Goal: Information Seeking & Learning: Find specific fact

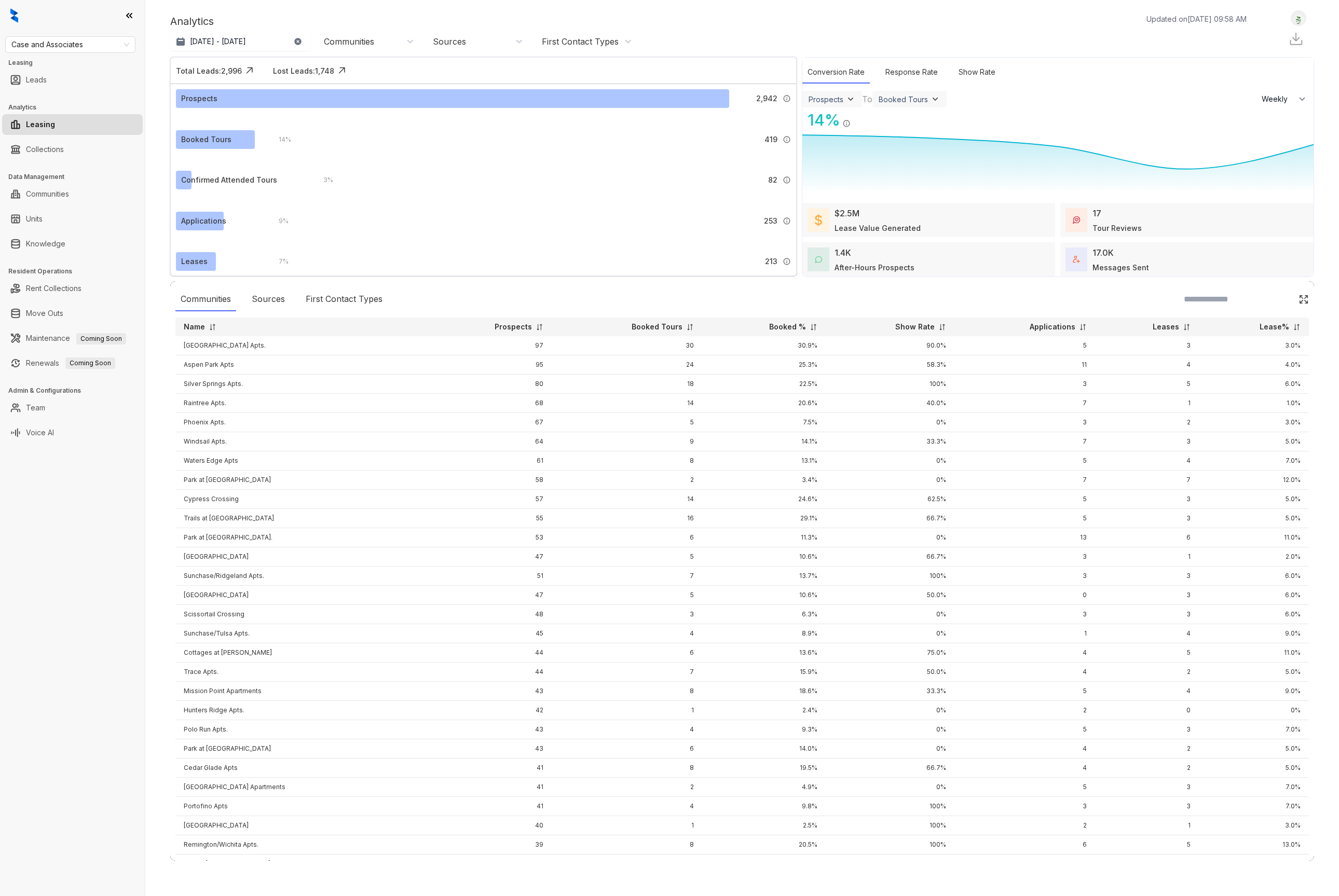
select select "******"
click at [66, 247] on link "Knowledge" at bounding box center [45, 244] width 39 height 20
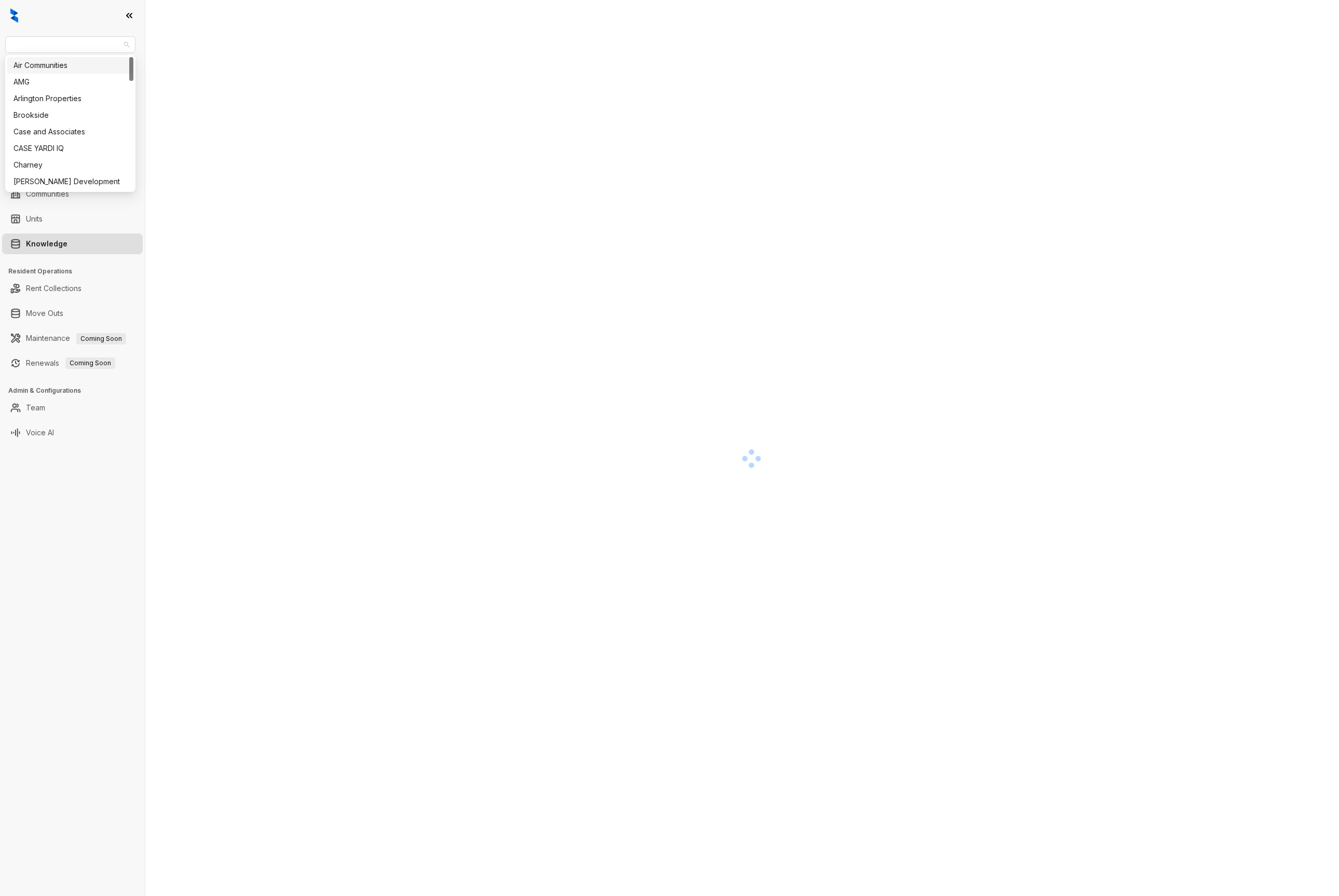
click at [75, 42] on span "Case and Associates" at bounding box center [70, 44] width 118 height 15
type input "***"
click at [71, 68] on div "Air Communities" at bounding box center [70, 65] width 114 height 11
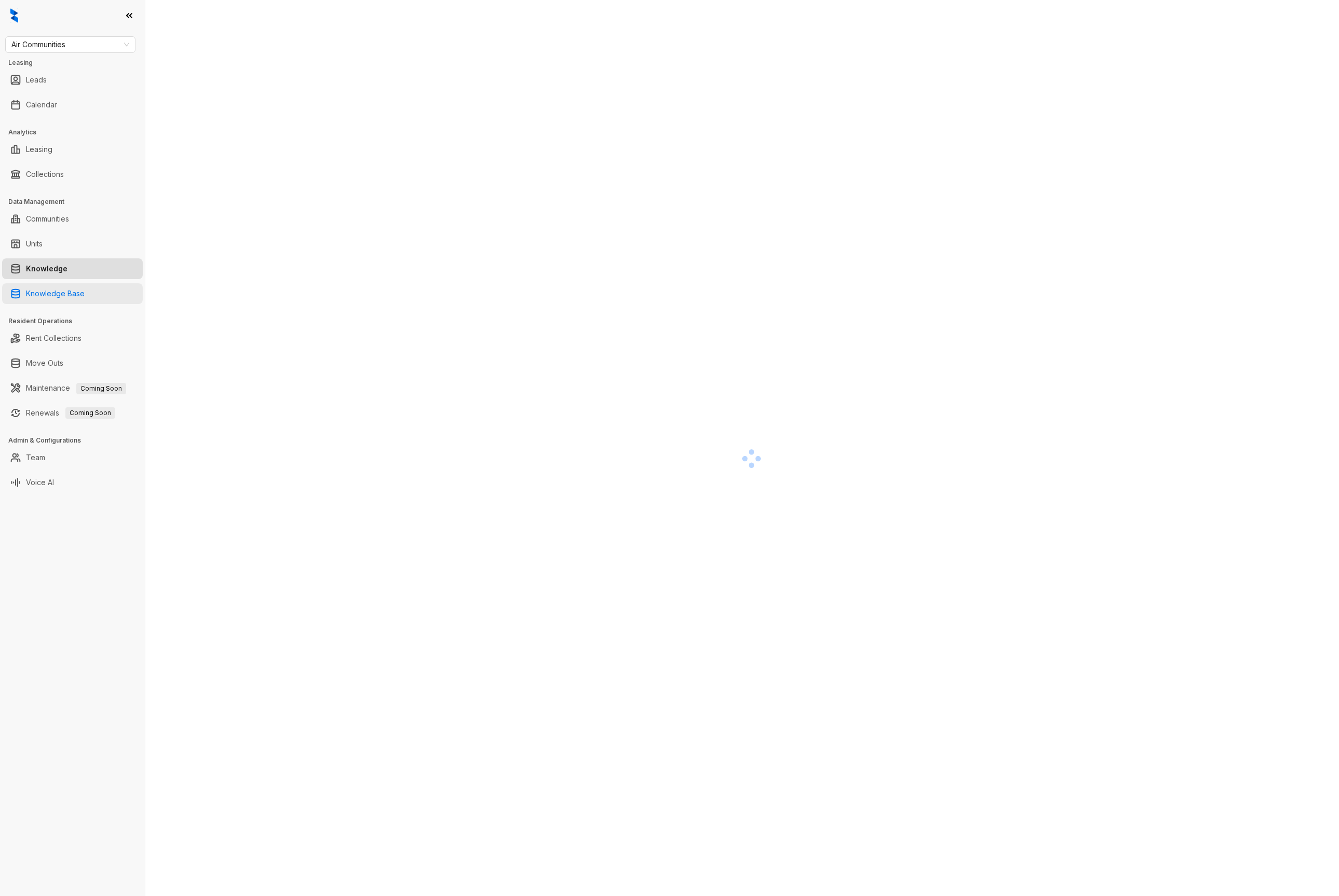
click at [32, 294] on link "Knowledge Base" at bounding box center [55, 294] width 59 height 20
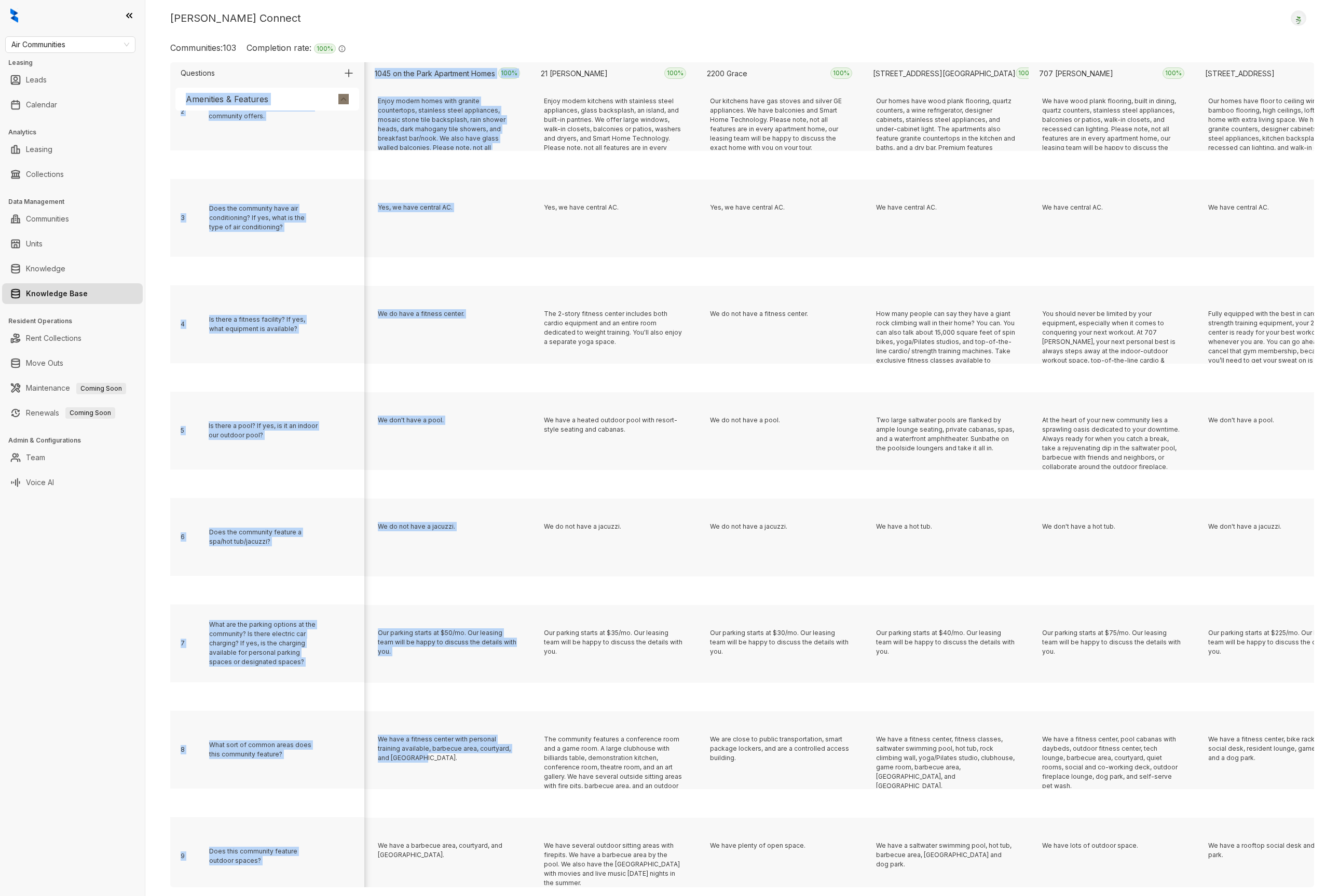
scroll to position [5654, 0]
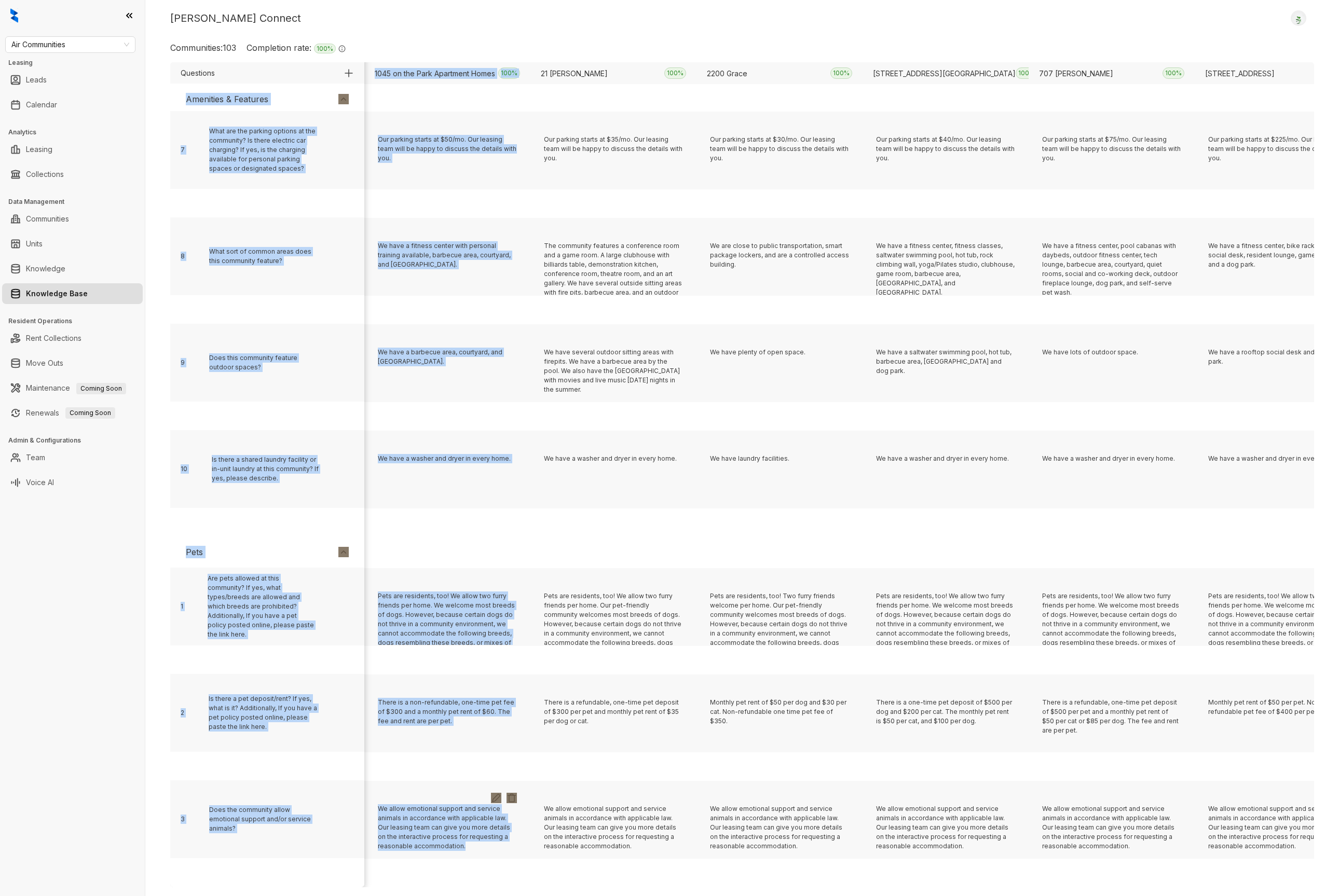
drag, startPoint x: 189, startPoint y: 138, endPoint x: 480, endPoint y: 847, distance: 766.4
copy div "1 Do you allow Section 8 or other housing programs? Please describe. 2 Do you a…"
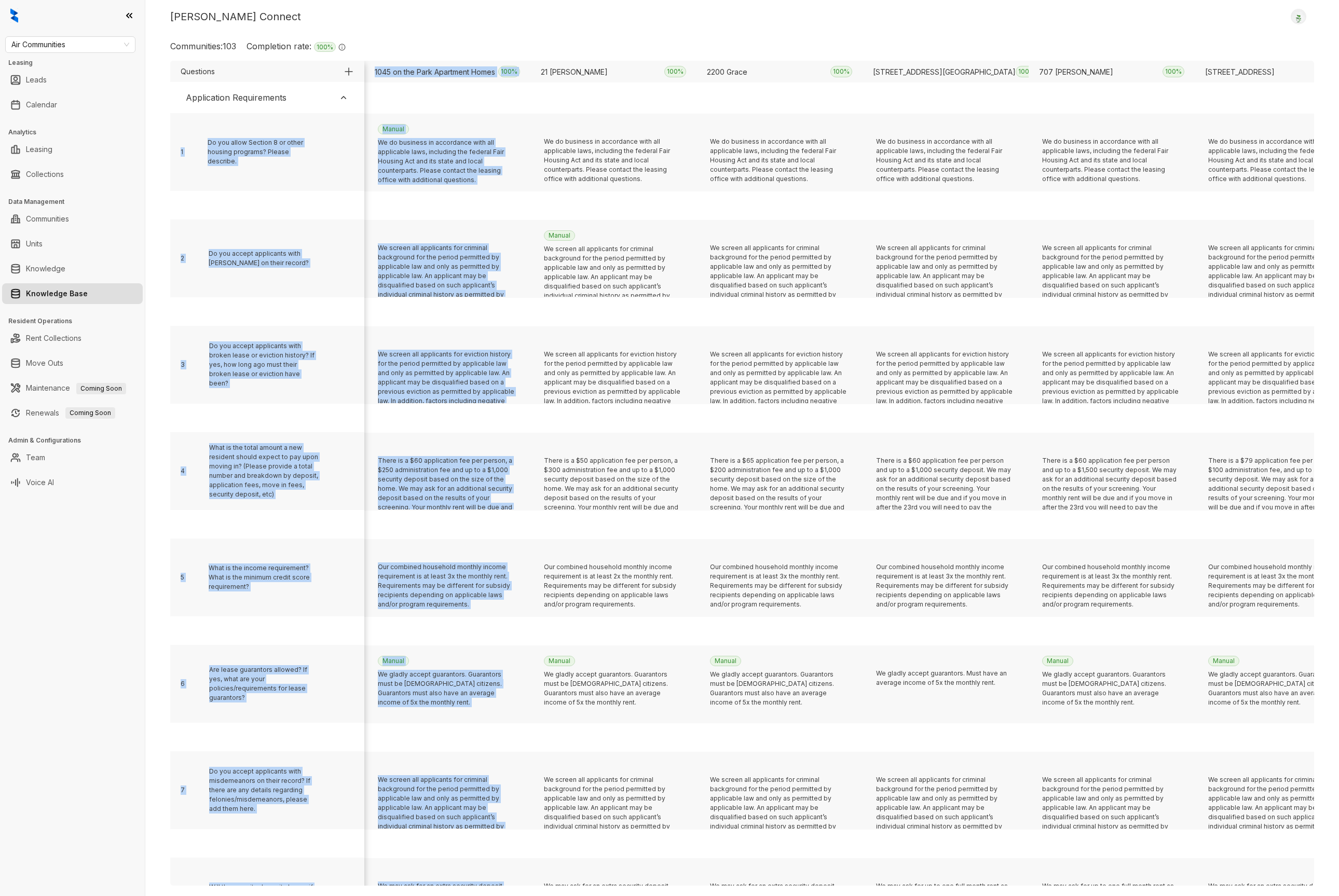
scroll to position [0, 0]
click at [225, 148] on div "Do you allow Section 8 or other housing programs? Please describe." at bounding box center [262, 154] width 109 height 28
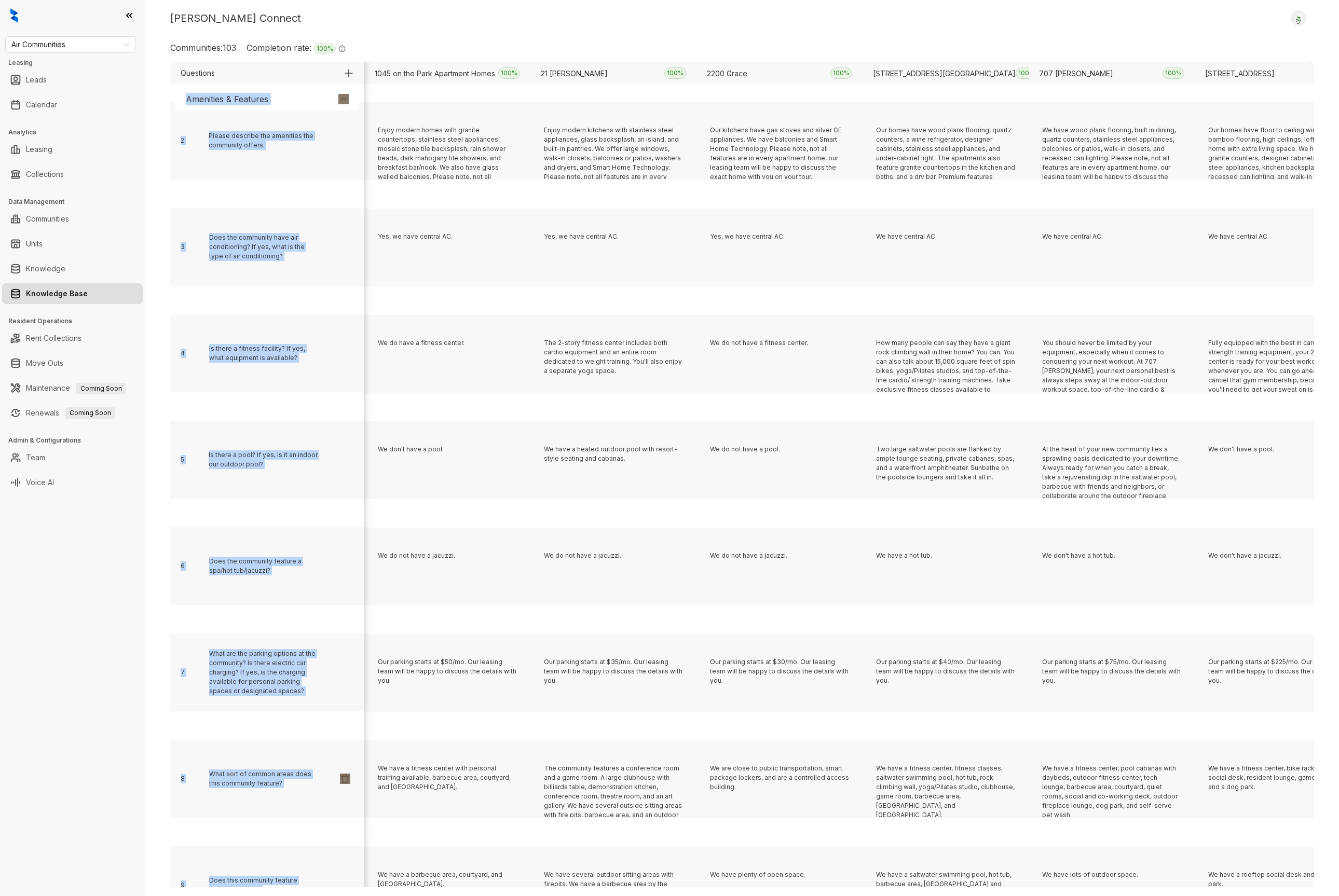
scroll to position [5654, 0]
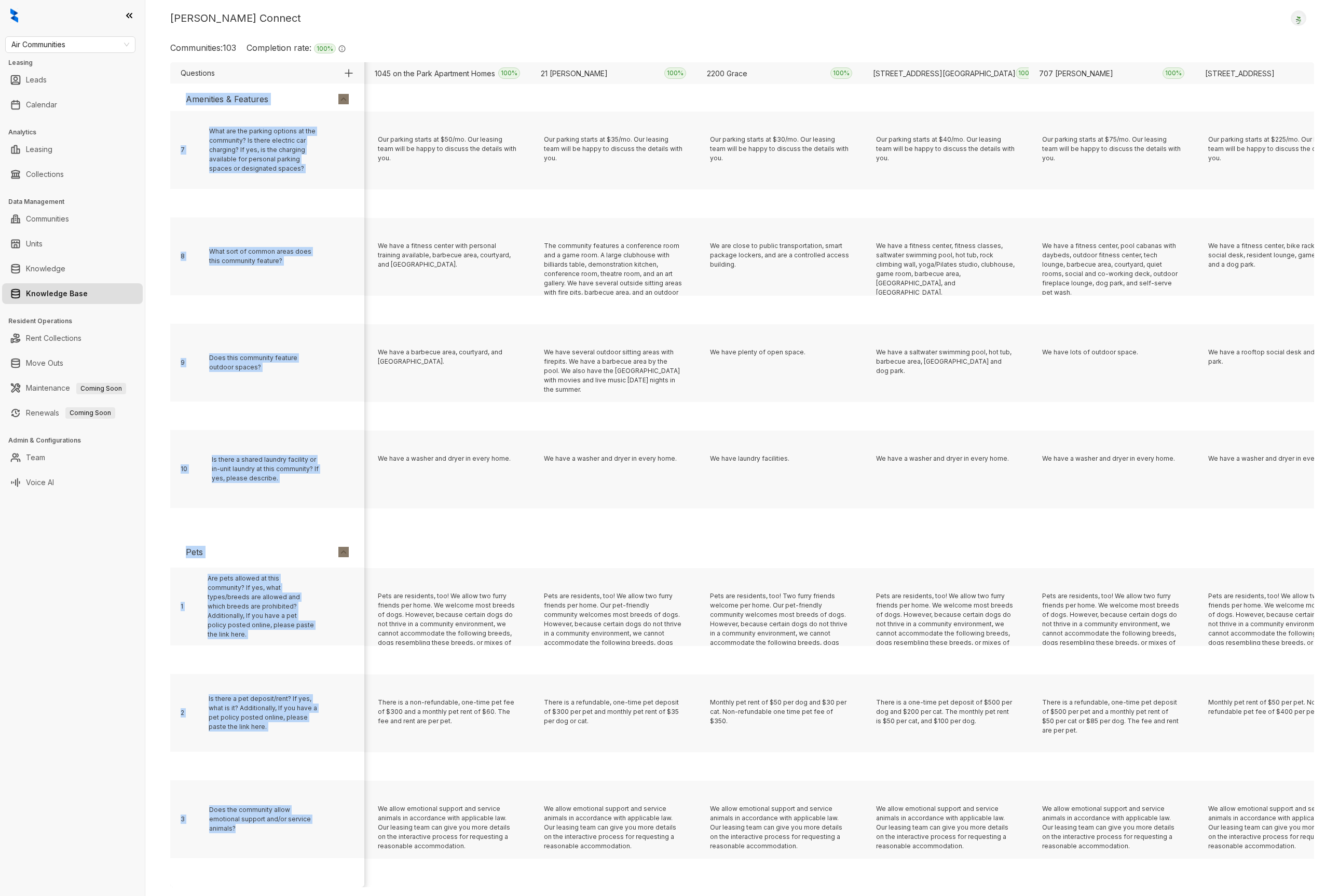
drag, startPoint x: 177, startPoint y: 148, endPoint x: 317, endPoint y: 835, distance: 701.1
copy div "1 Do you allow Section 8 or other housing programs? Please describe. 2 Do you a…"
